Goal: Find specific page/section: Find specific page/section

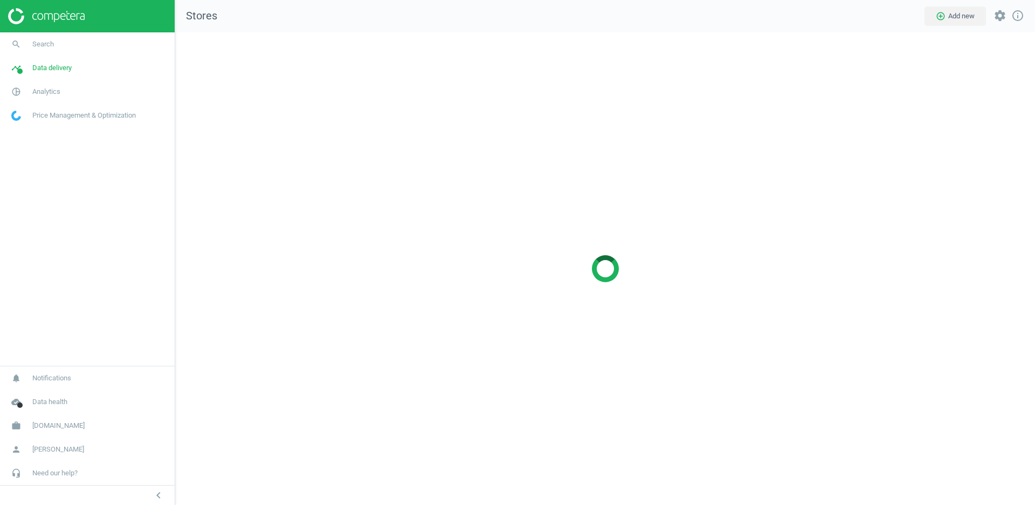
scroll to position [472, 861]
click at [37, 428] on span "Flaconi.de" at bounding box center [58, 426] width 52 height 10
click at [26, 398] on link "Switch campaign" at bounding box center [87, 394] width 175 height 16
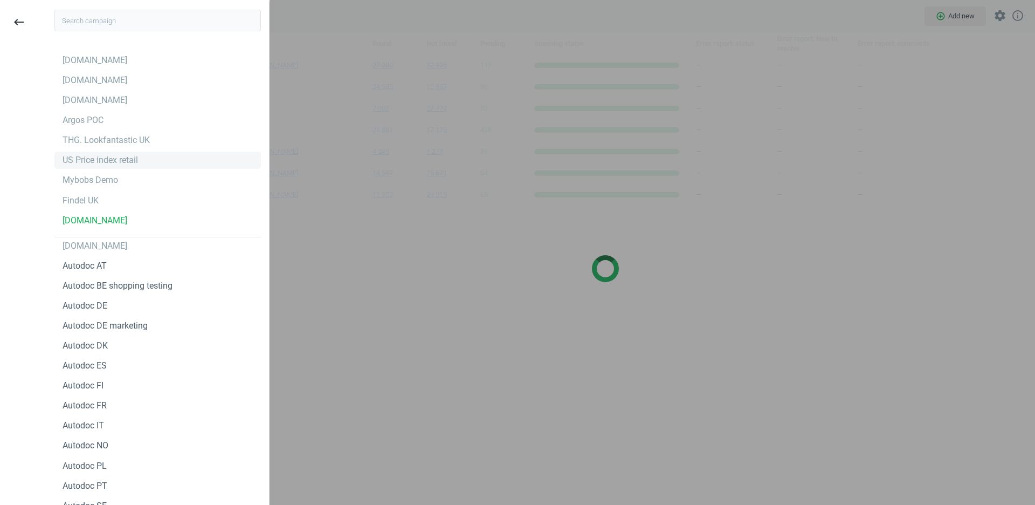
click at [95, 166] on div "US Price index retail" at bounding box center [100, 160] width 75 height 12
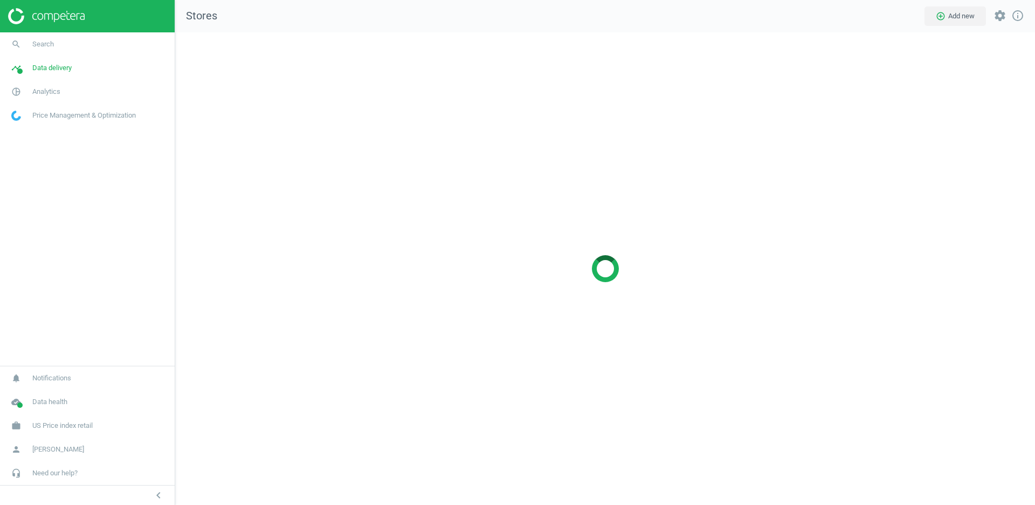
scroll to position [472, 861]
click at [496, 295] on div at bounding box center [605, 268] width 860 height 472
